Goal: Information Seeking & Learning: Learn about a topic

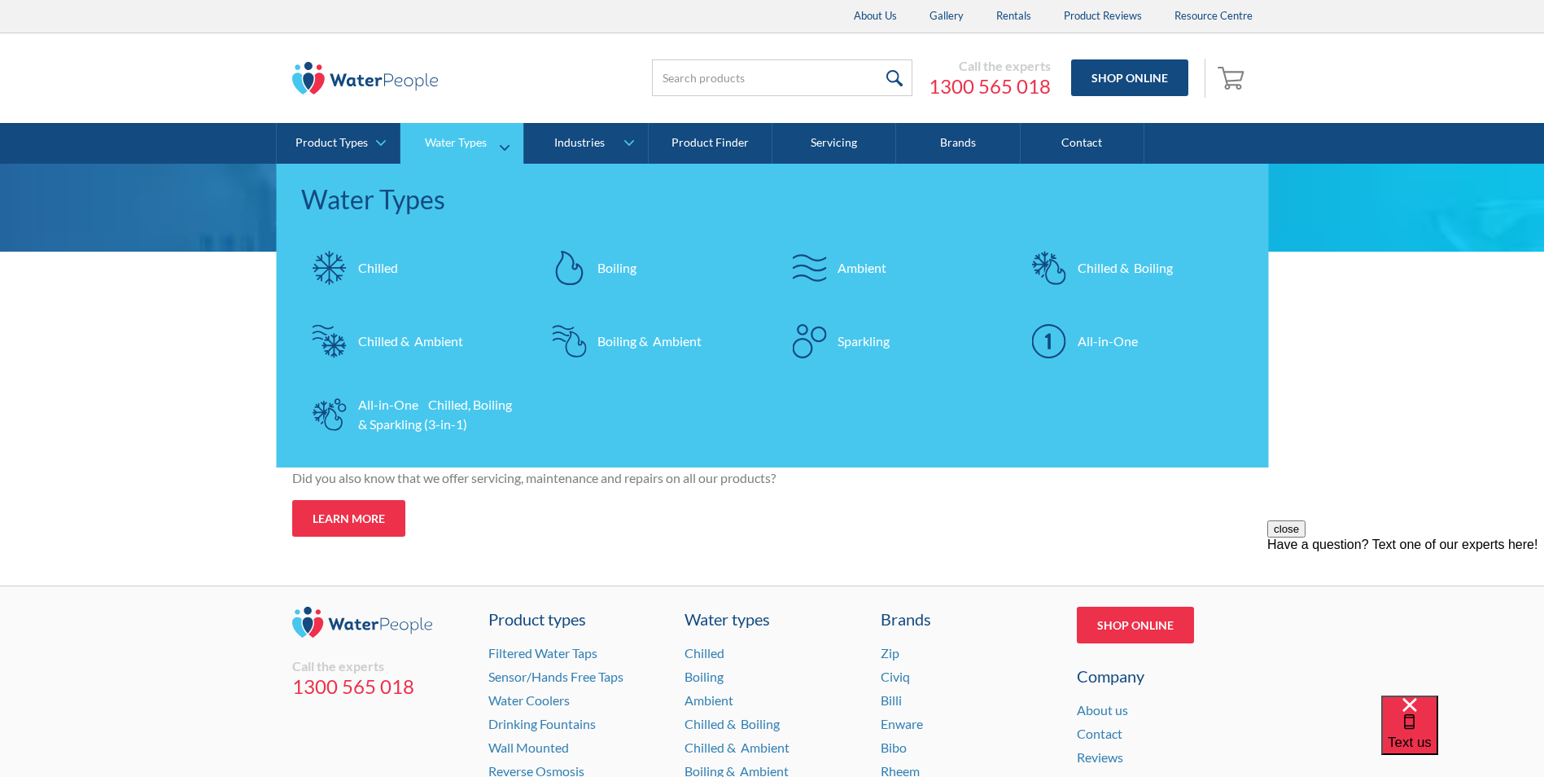
click at [384, 270] on div "Chilled" at bounding box center [378, 268] width 40 height 20
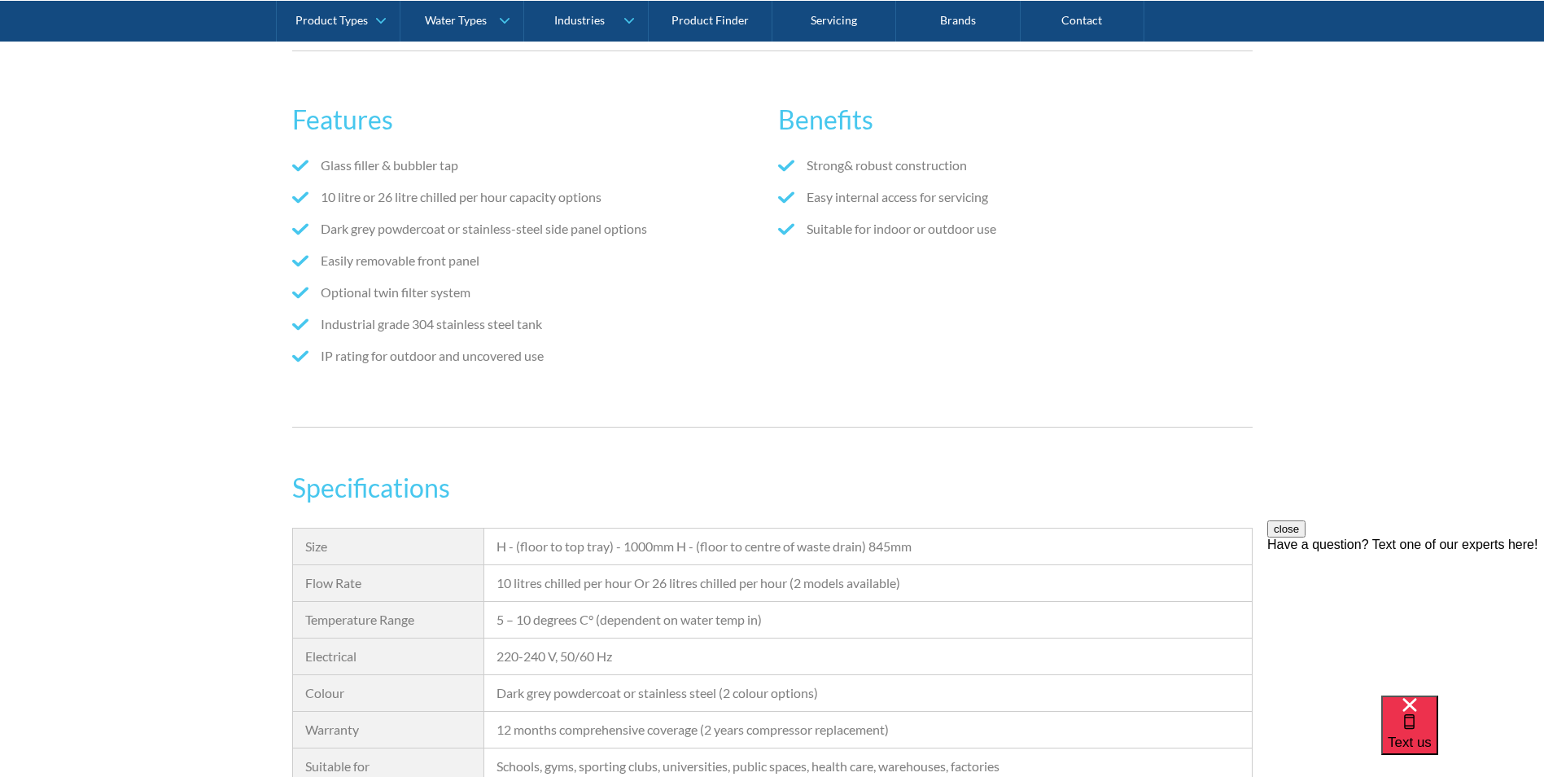
scroll to position [1058, 0]
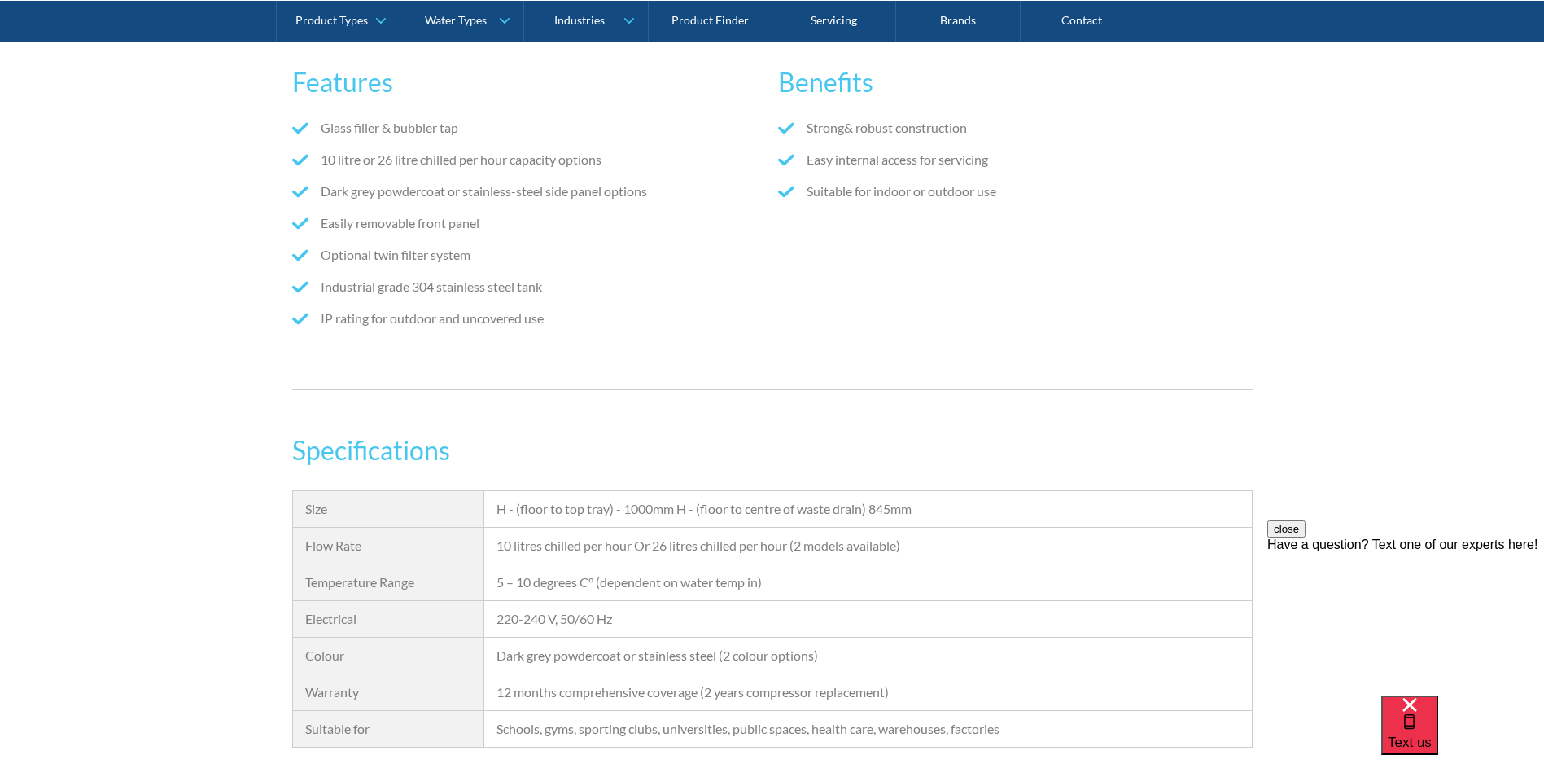
click at [100, 402] on div "Features Glass filler & bubbler tap 10 litre or 26 litre chilled per hour capac…" at bounding box center [772, 202] width 1544 height 426
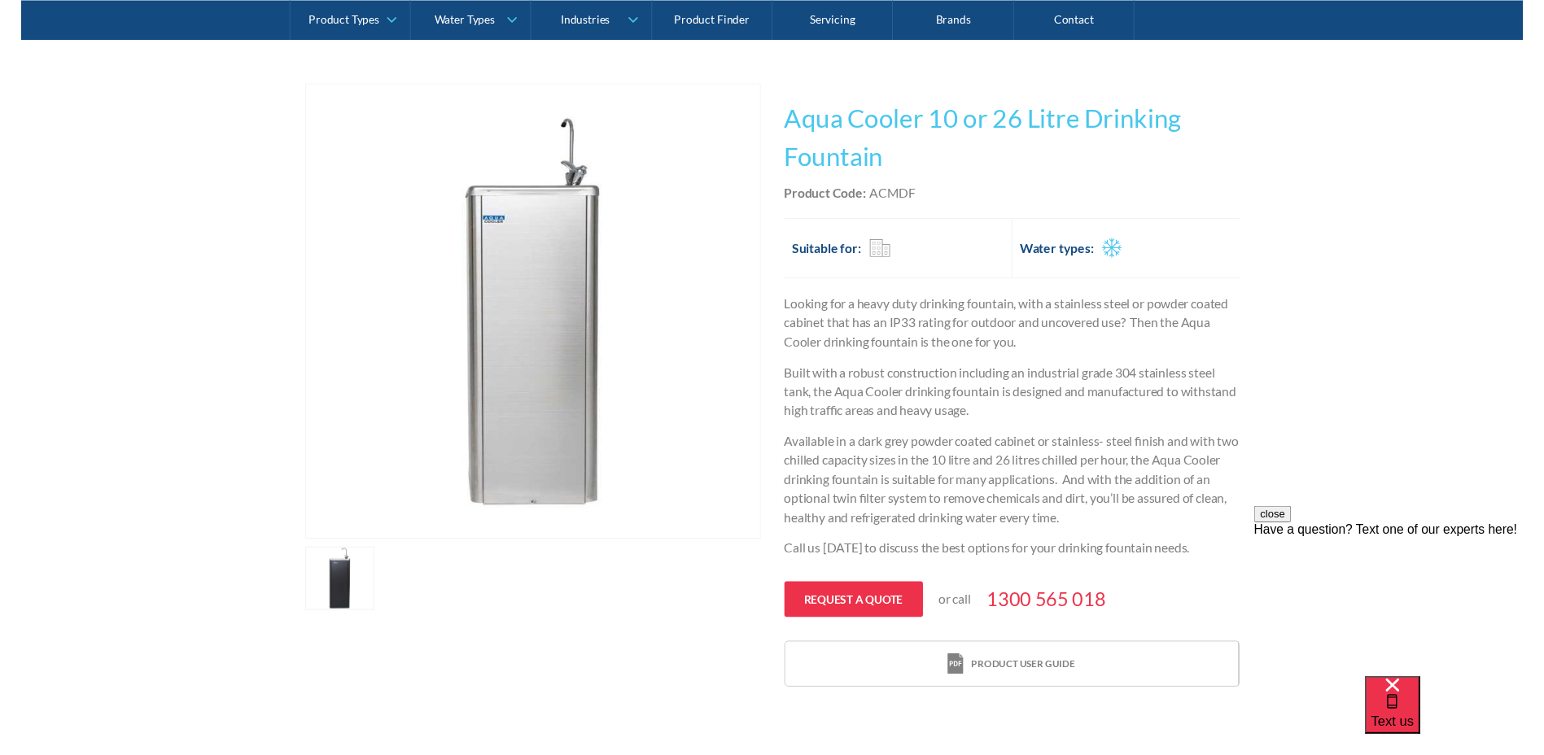
scroll to position [244, 0]
